Goal: Book appointment/travel/reservation

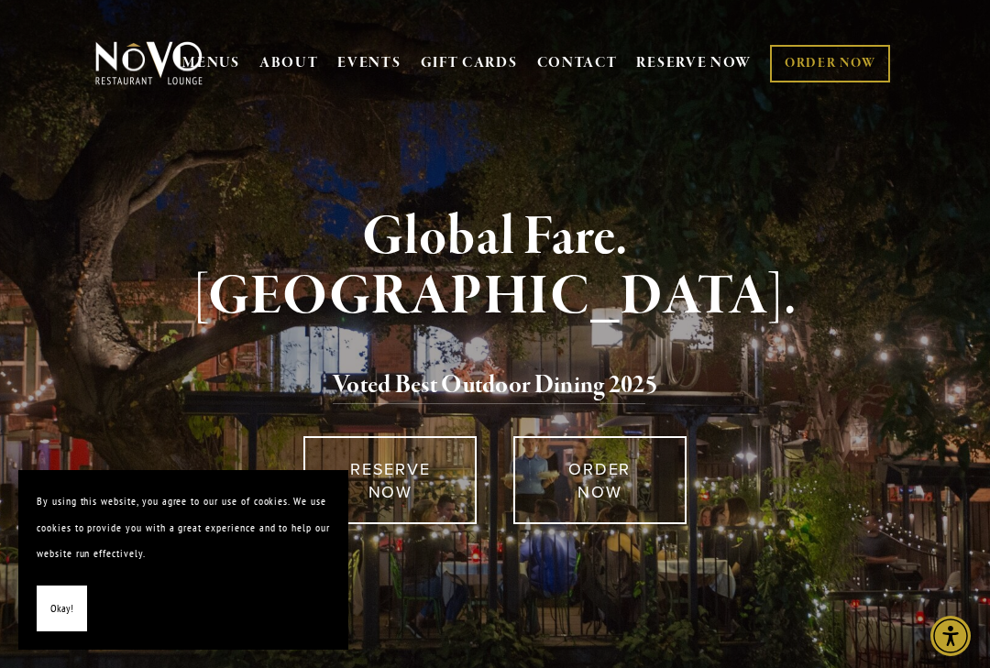
click at [59, 606] on span "Okay!" at bounding box center [61, 609] width 23 height 27
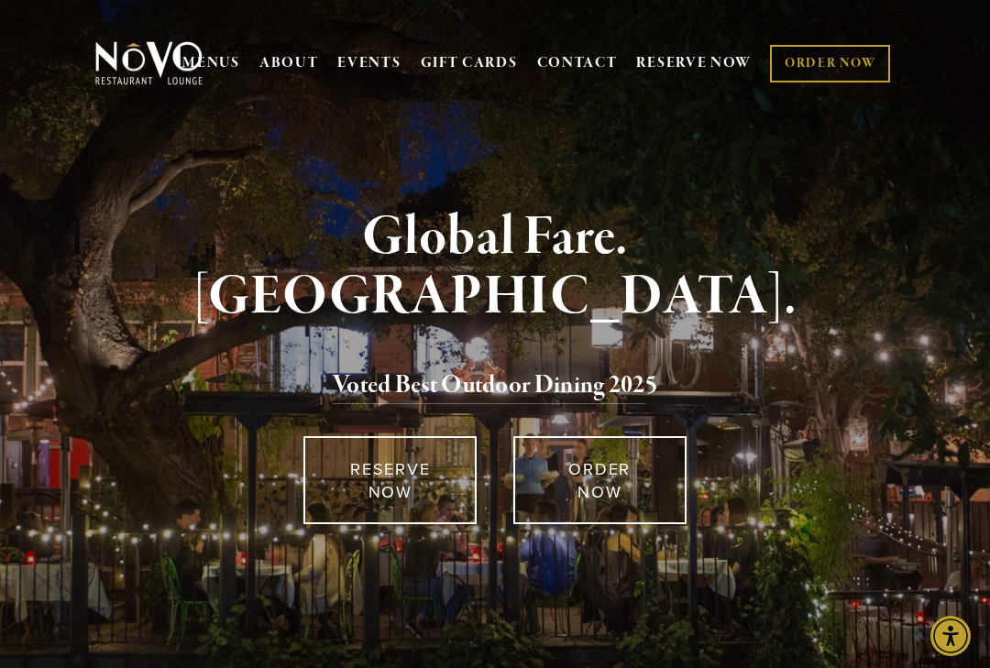
click at [681, 67] on link "RESERVE NOW" at bounding box center [694, 63] width 116 height 35
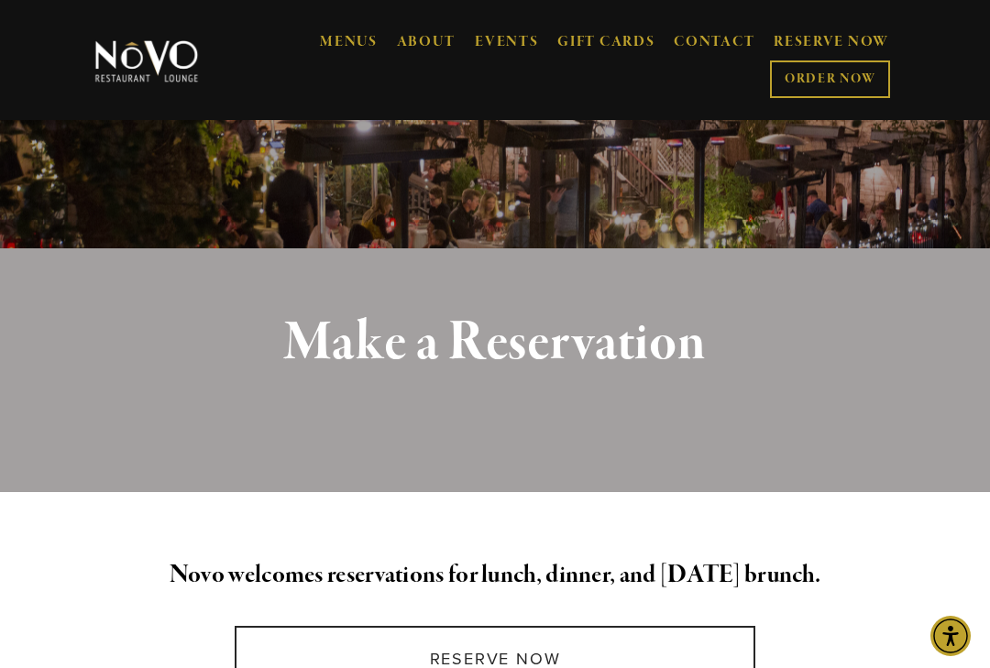
scroll to position [246, 0]
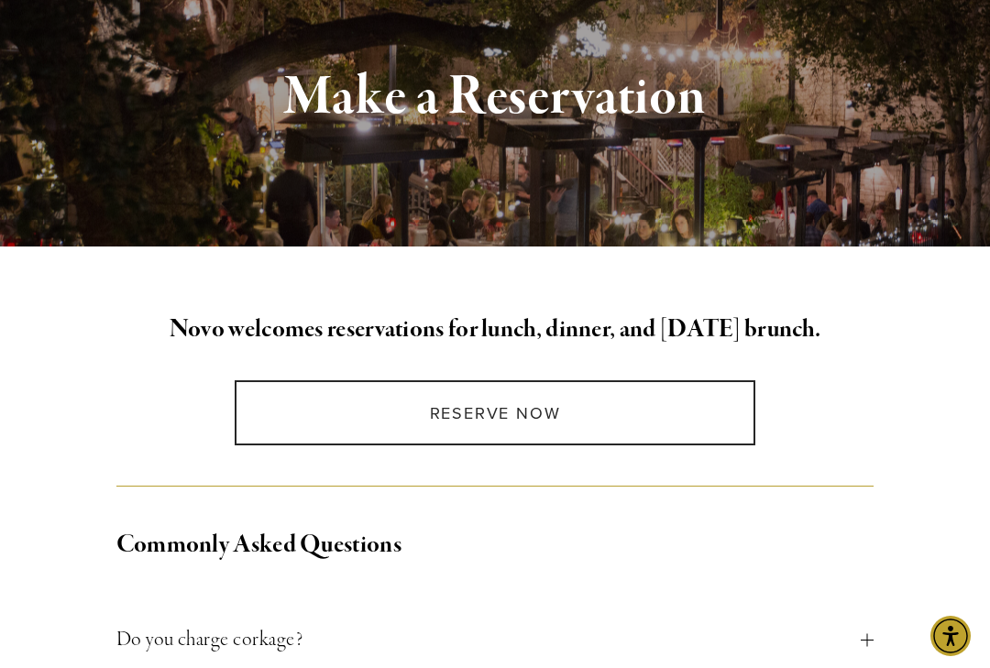
click at [625, 402] on link "Reserve Now" at bounding box center [495, 413] width 521 height 65
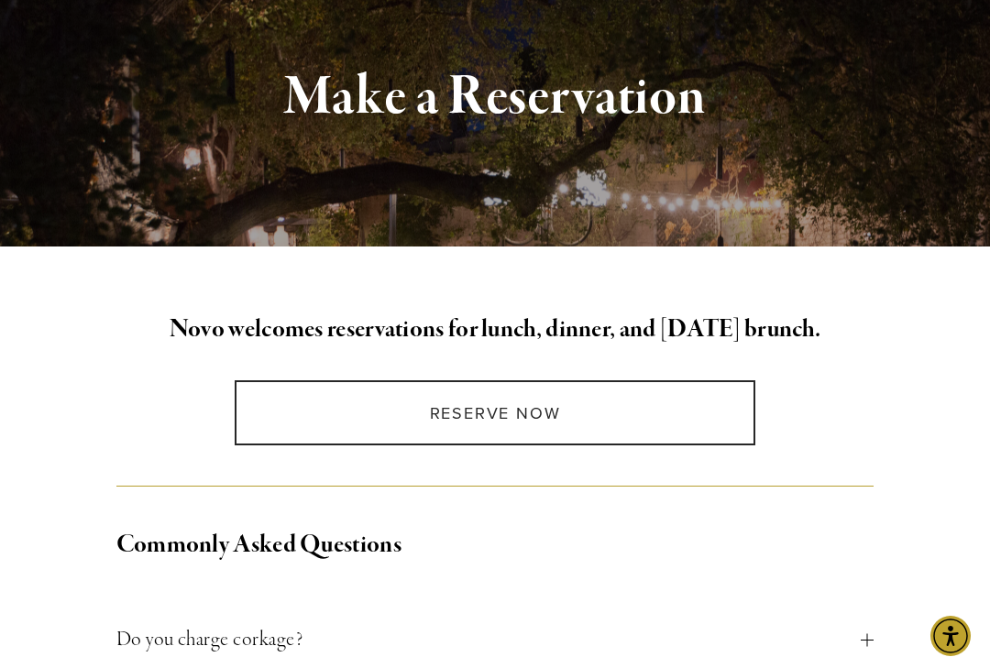
scroll to position [280, 0]
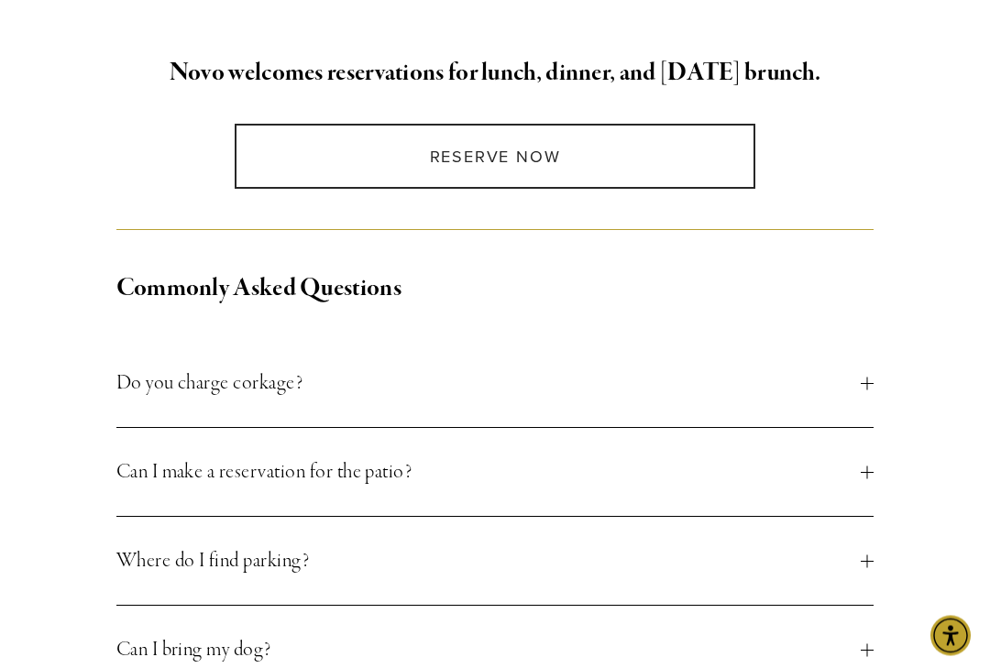
click at [862, 385] on div at bounding box center [867, 384] width 13 height 13
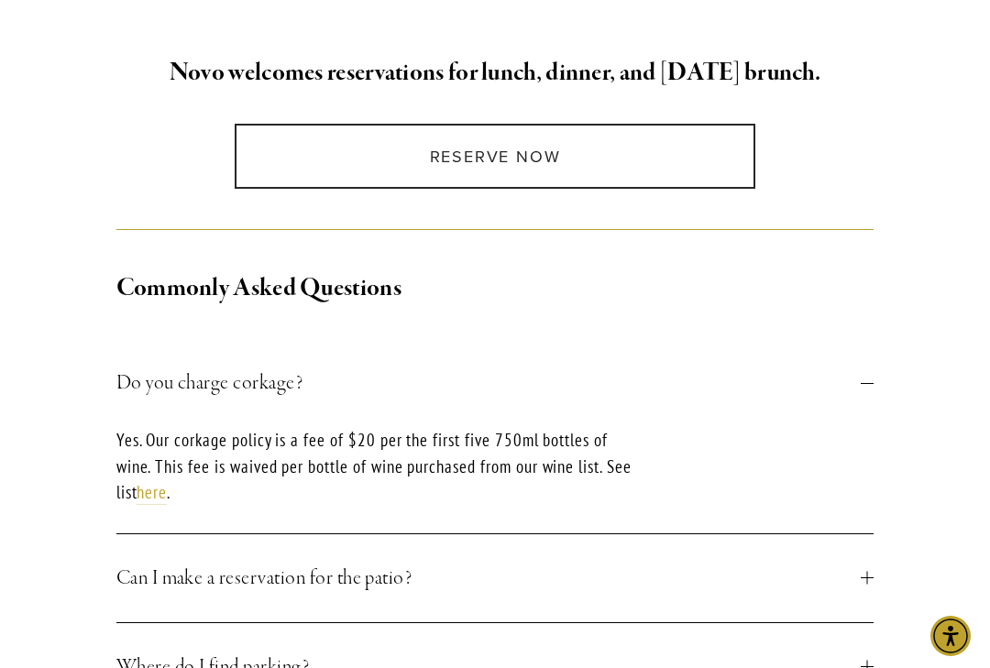
click at [162, 493] on link "here" at bounding box center [152, 493] width 30 height 24
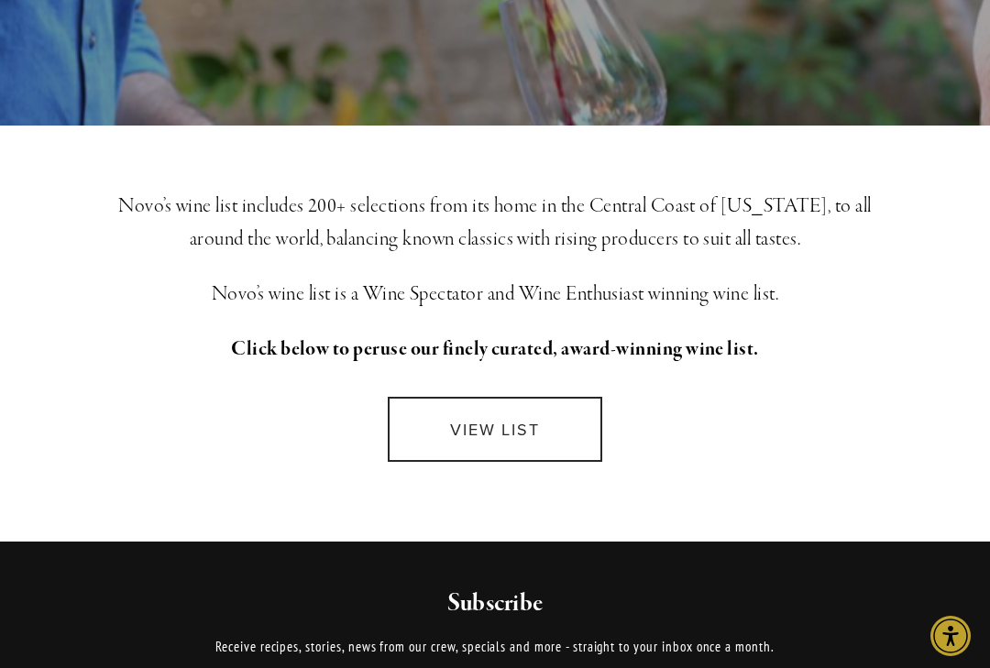
scroll to position [367, 0]
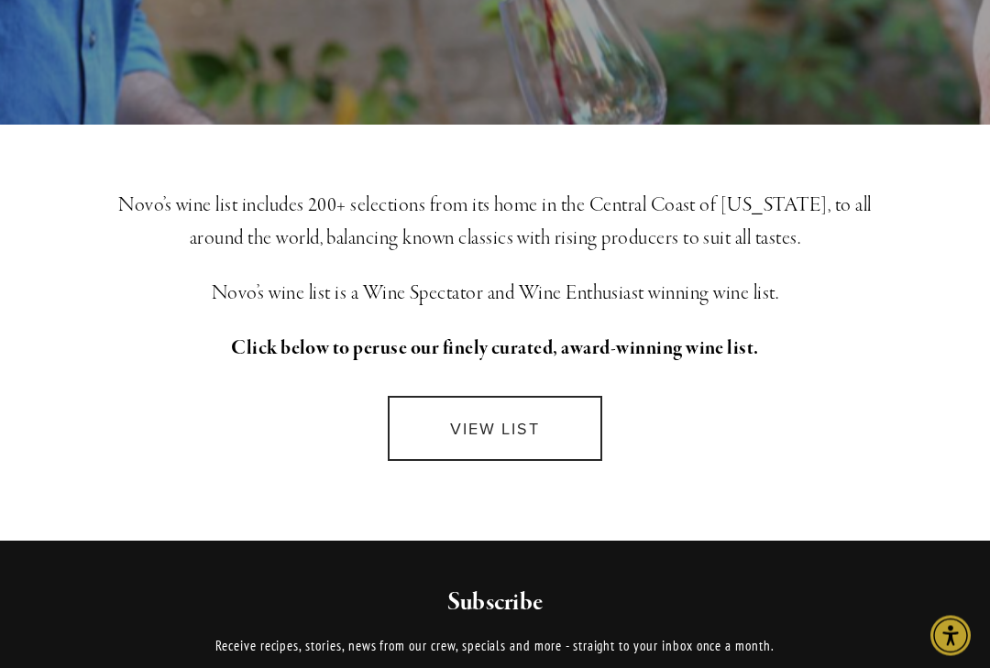
click at [544, 425] on link "VIEW LIST" at bounding box center [495, 429] width 215 height 65
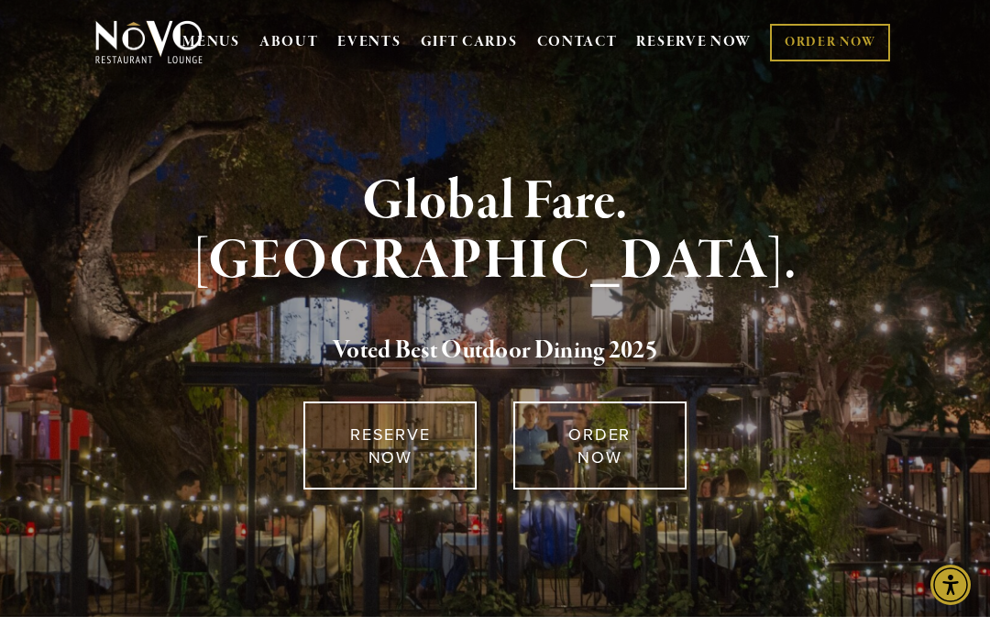
scroll to position [22, 0]
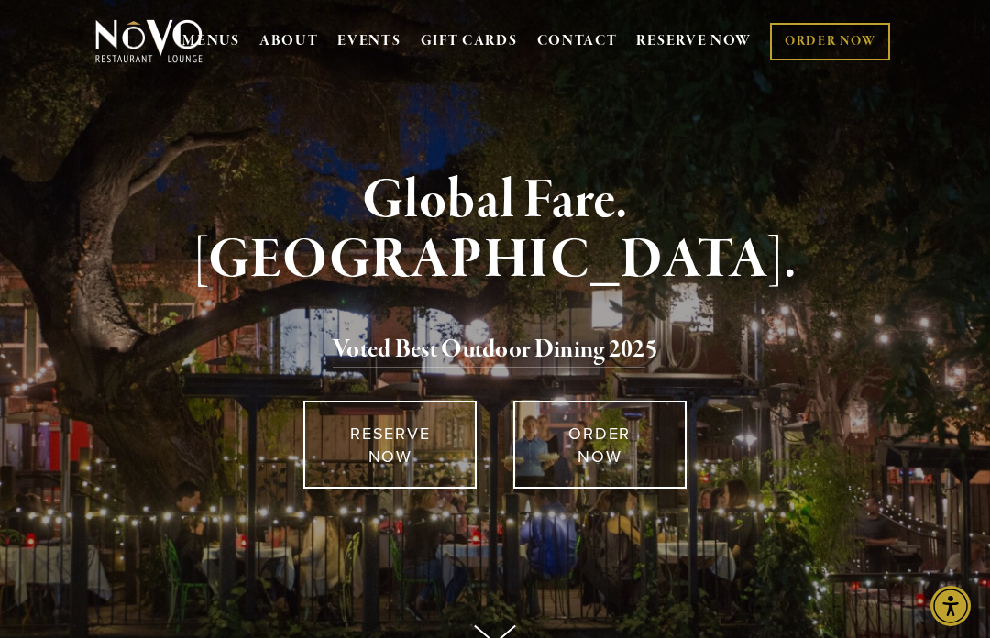
click at [680, 47] on link "RESERVE NOW" at bounding box center [694, 41] width 116 height 35
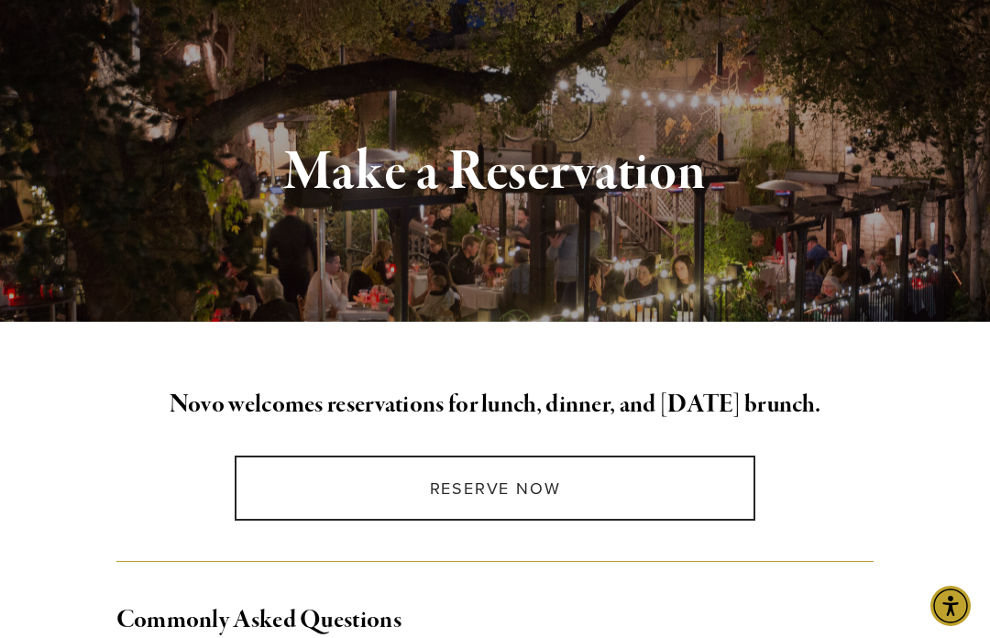
click at [586, 467] on link "Reserve Now" at bounding box center [495, 488] width 521 height 65
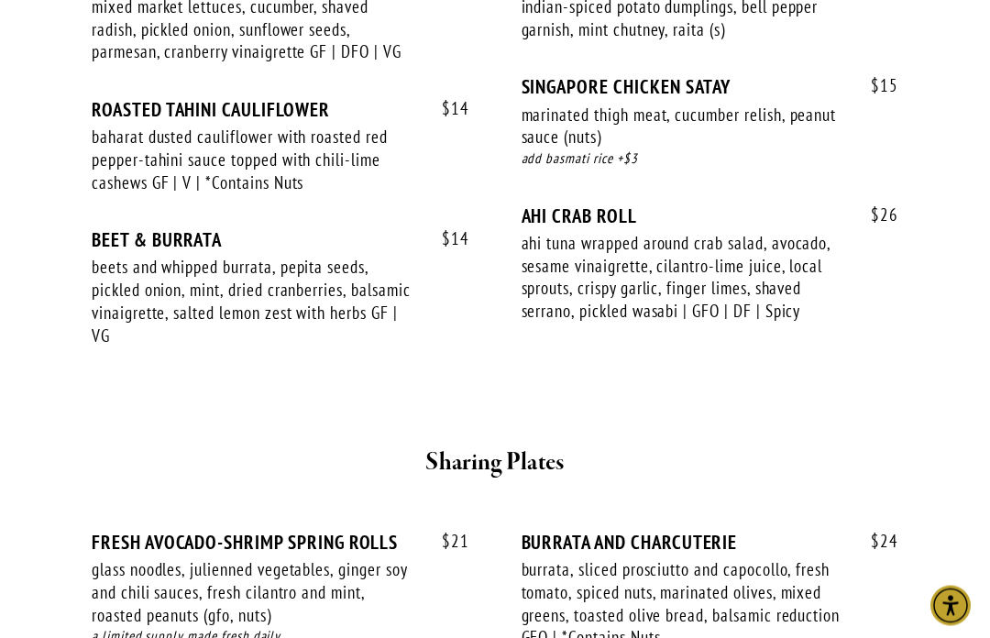
scroll to position [876, 0]
